Goal: Navigation & Orientation: Find specific page/section

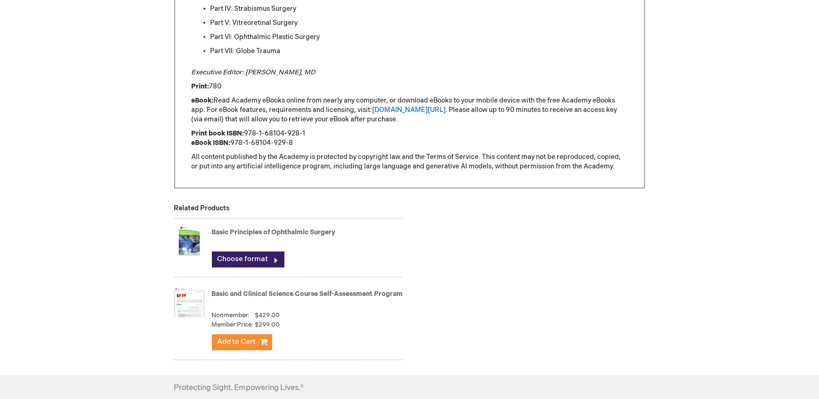
scroll to position [753, 0]
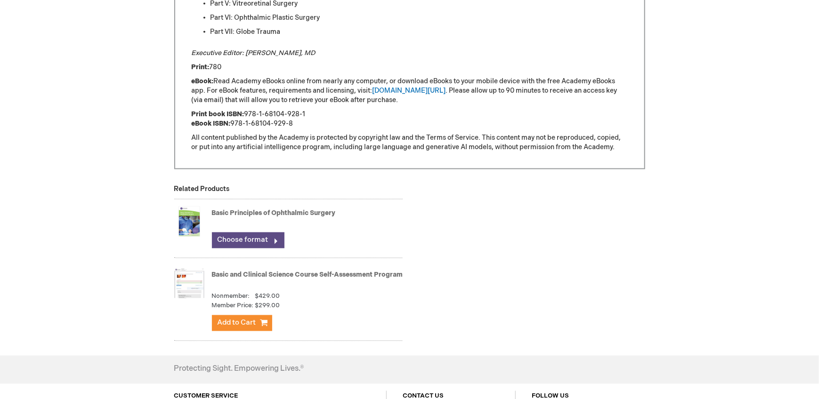
click at [248, 246] on link "Choose format" at bounding box center [248, 241] width 72 height 16
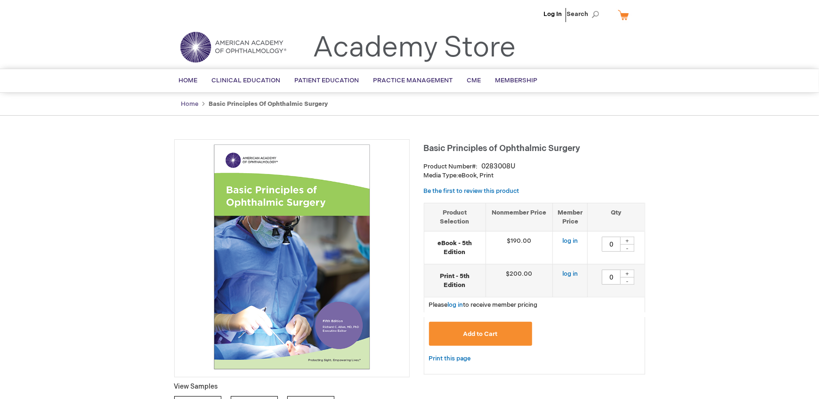
click at [193, 103] on link "Home" at bounding box center [189, 104] width 17 height 8
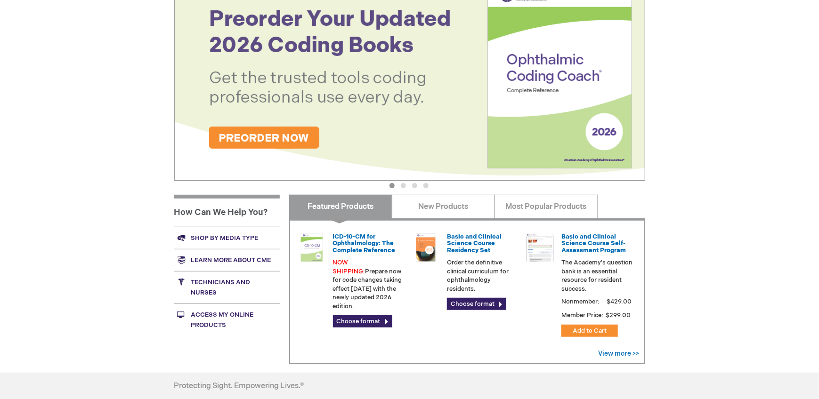
scroll to position [188, 0]
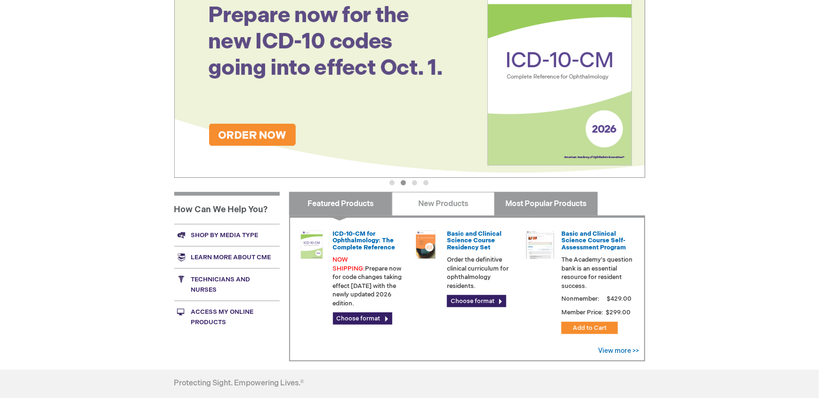
click at [554, 202] on link "Most Popular Products" at bounding box center [545, 204] width 103 height 24
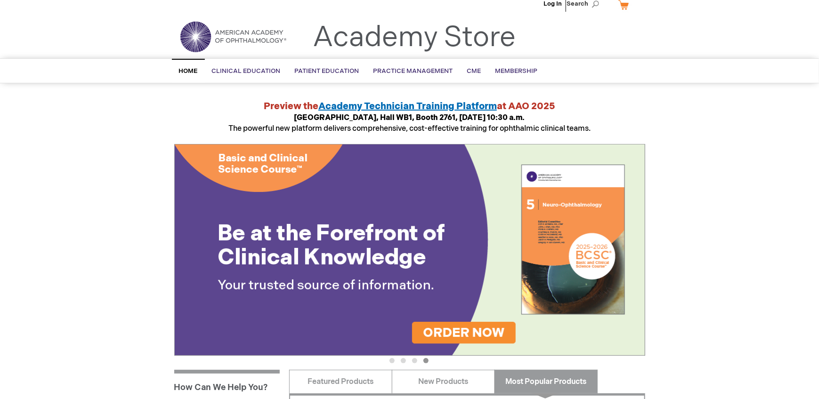
scroll to position [0, 0]
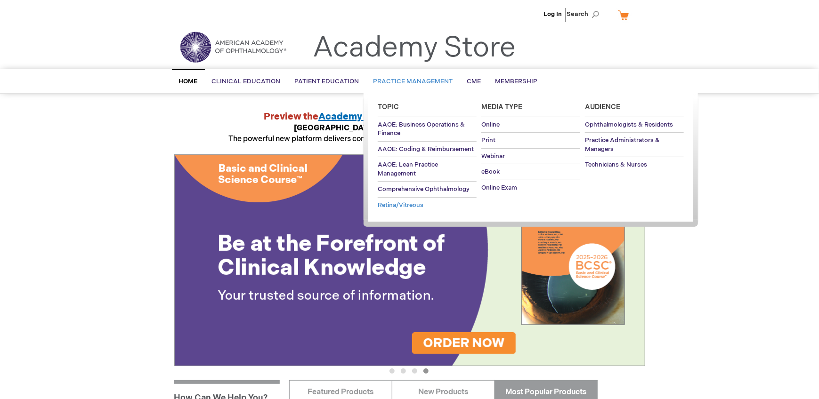
click at [399, 206] on span "Retina/Vitreous" at bounding box center [401, 205] width 46 height 8
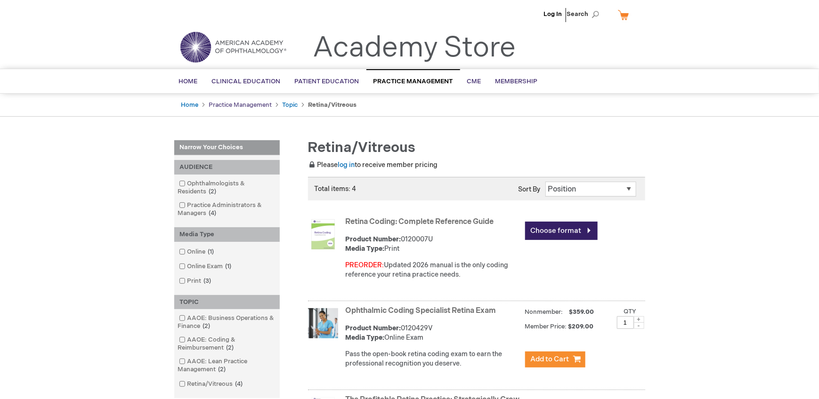
click at [239, 103] on link "Practice Management" at bounding box center [240, 105] width 63 height 8
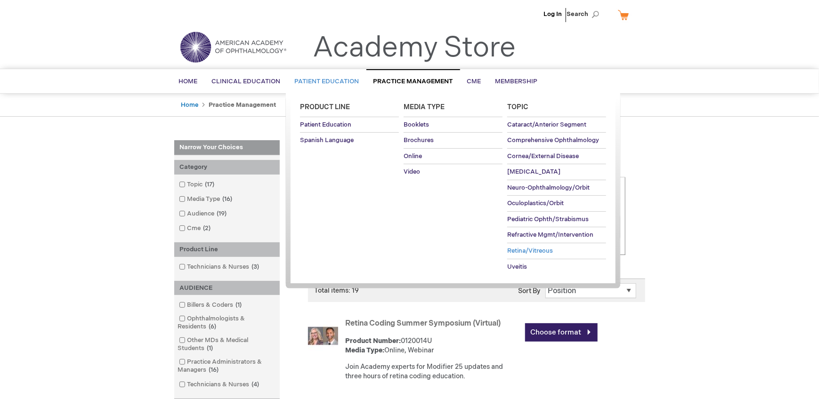
click at [529, 251] on span "Retina/Vitreous" at bounding box center [530, 251] width 46 height 8
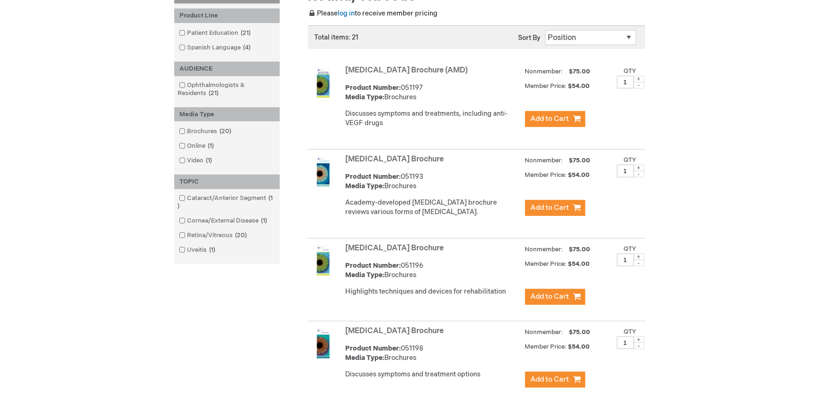
scroll to position [94, 0]
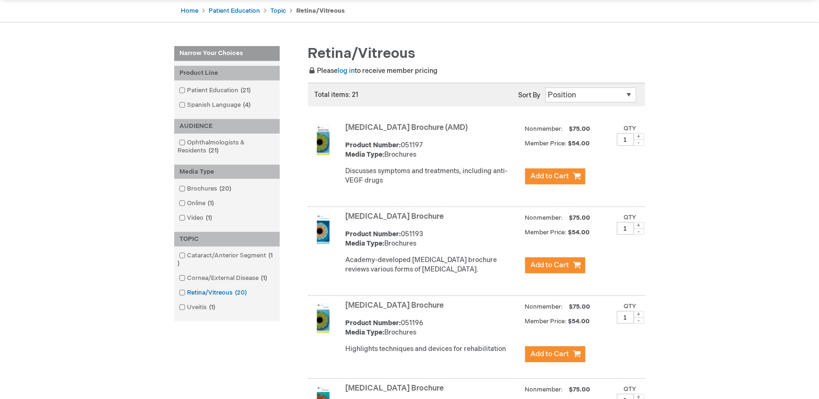
click at [187, 291] on span at bounding box center [187, 293] width 0 height 8
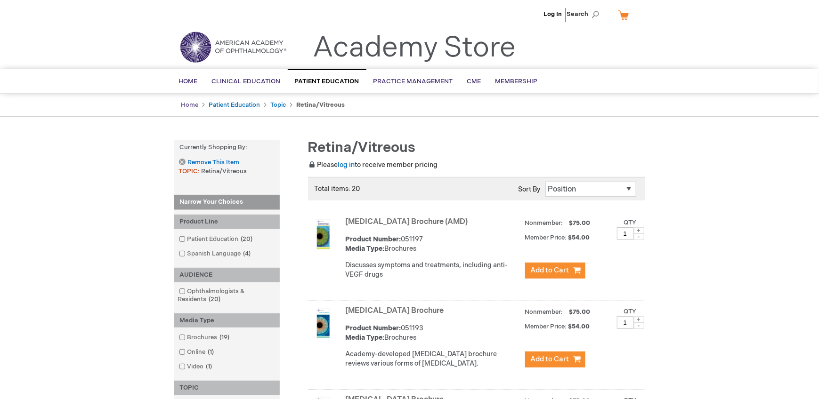
click at [194, 105] on link "Home" at bounding box center [189, 105] width 17 height 8
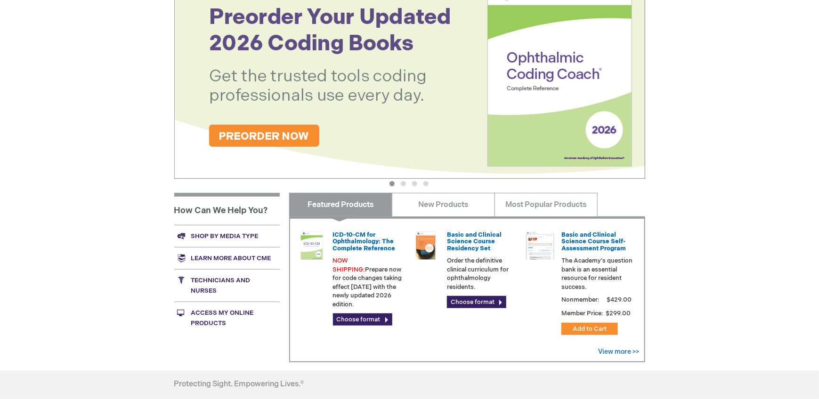
scroll to position [188, 0]
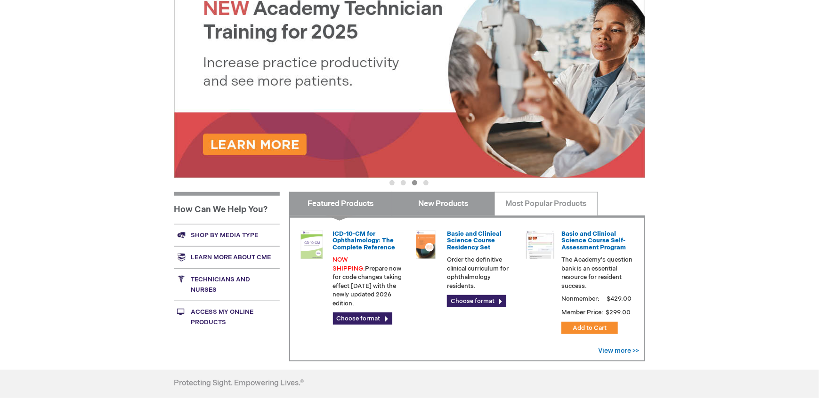
click at [453, 207] on link "New Products" at bounding box center [443, 204] width 103 height 24
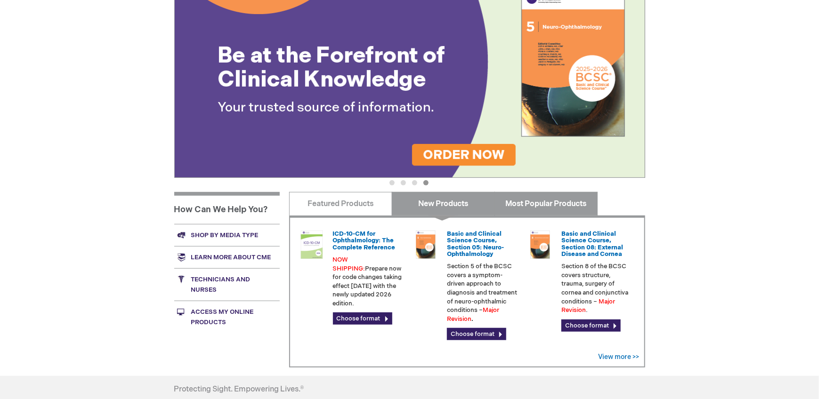
click at [540, 204] on link "Most Popular Products" at bounding box center [545, 204] width 103 height 24
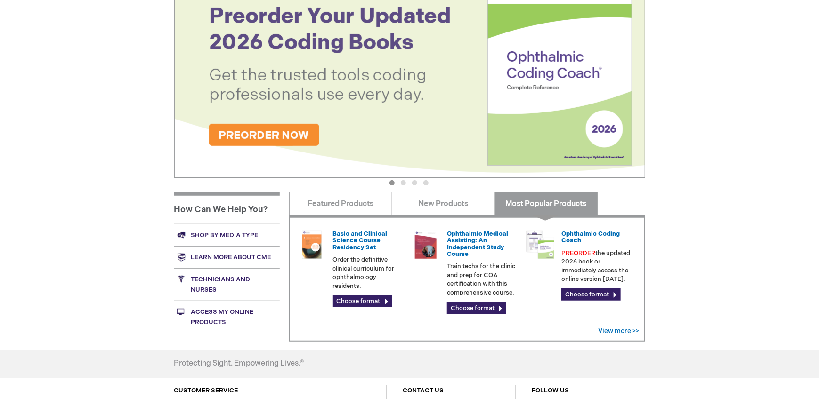
click at [219, 232] on link "Shop by media type" at bounding box center [226, 235] width 105 height 22
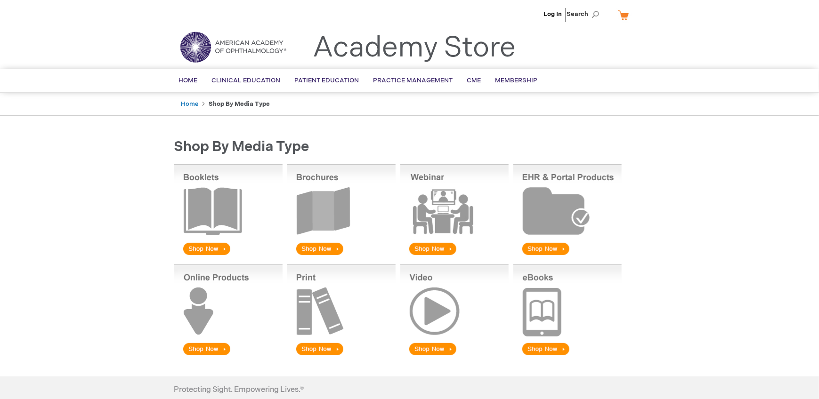
click at [318, 353] on img at bounding box center [341, 311] width 108 height 93
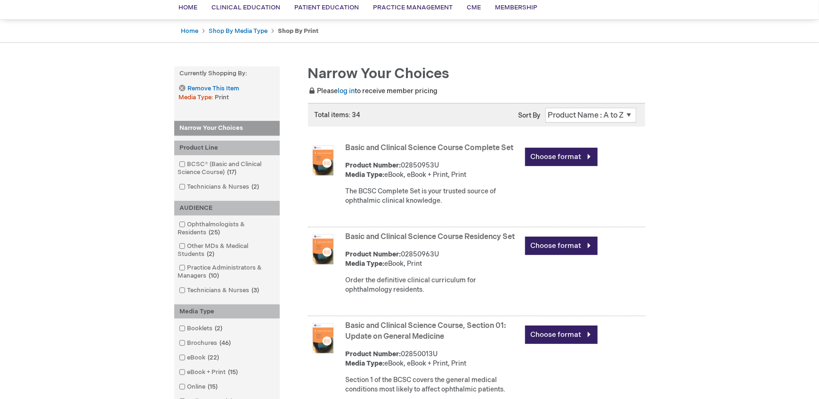
scroll to position [94, 0]
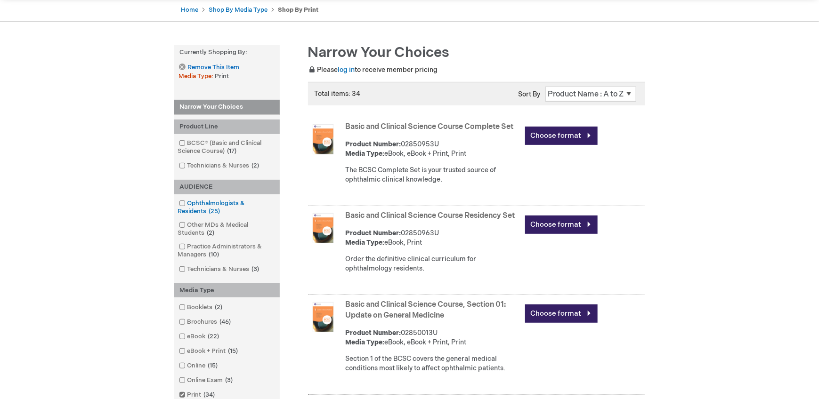
click at [187, 203] on span at bounding box center [187, 204] width 0 height 8
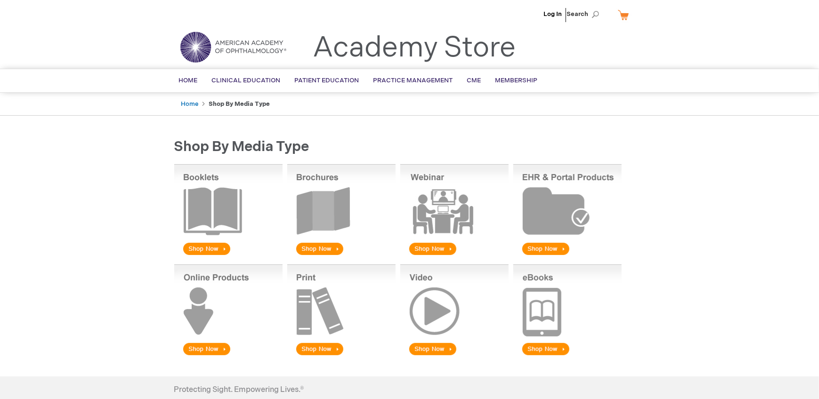
click at [312, 348] on img at bounding box center [341, 311] width 108 height 93
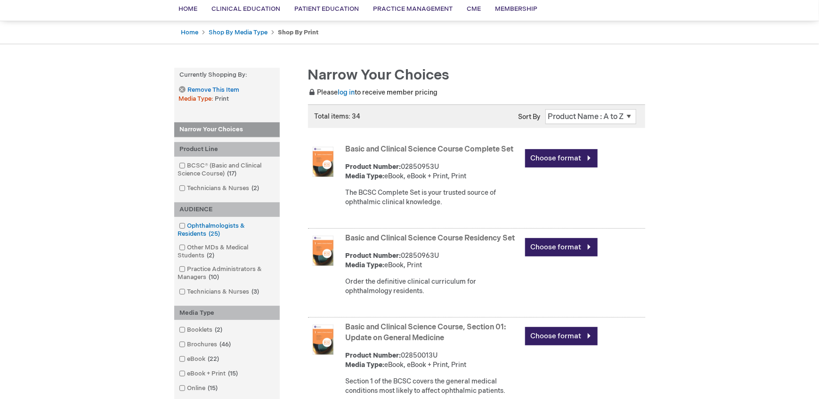
scroll to position [94, 0]
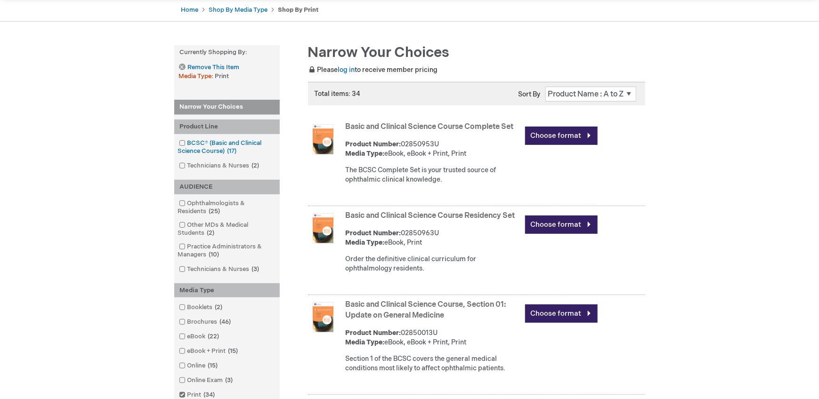
click at [187, 142] on span at bounding box center [187, 143] width 0 height 8
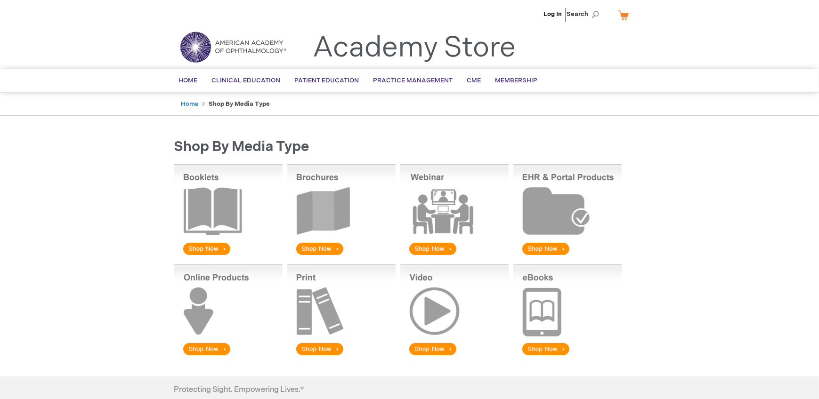
click at [412, 130] on main "Shop by Media Type" at bounding box center [409, 247] width 485 height 235
click at [313, 348] on img at bounding box center [341, 311] width 108 height 93
